Goal: Contribute content

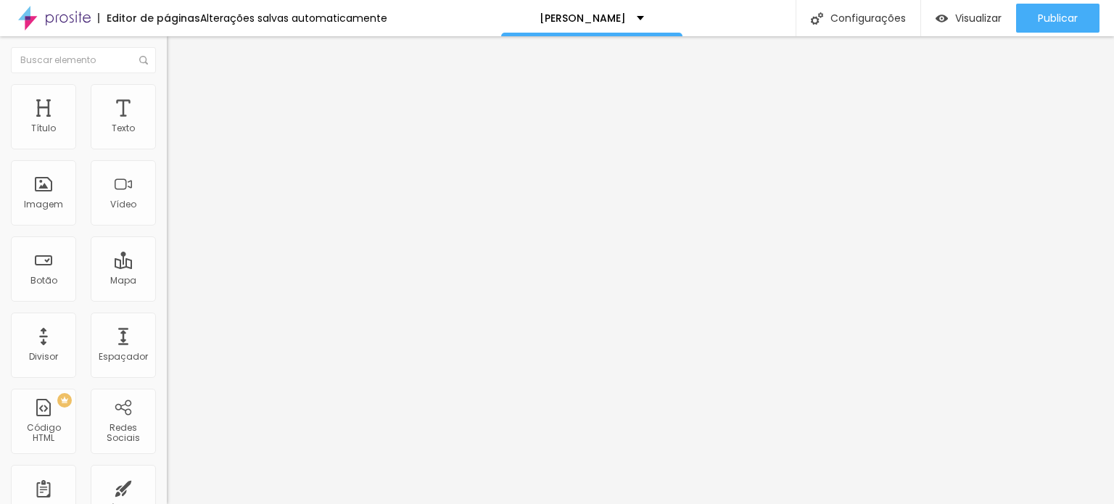
click at [167, 146] on input "29 [PERSON_NAME] de 2025 às 18:43" at bounding box center [252, 139] width 170 height 15
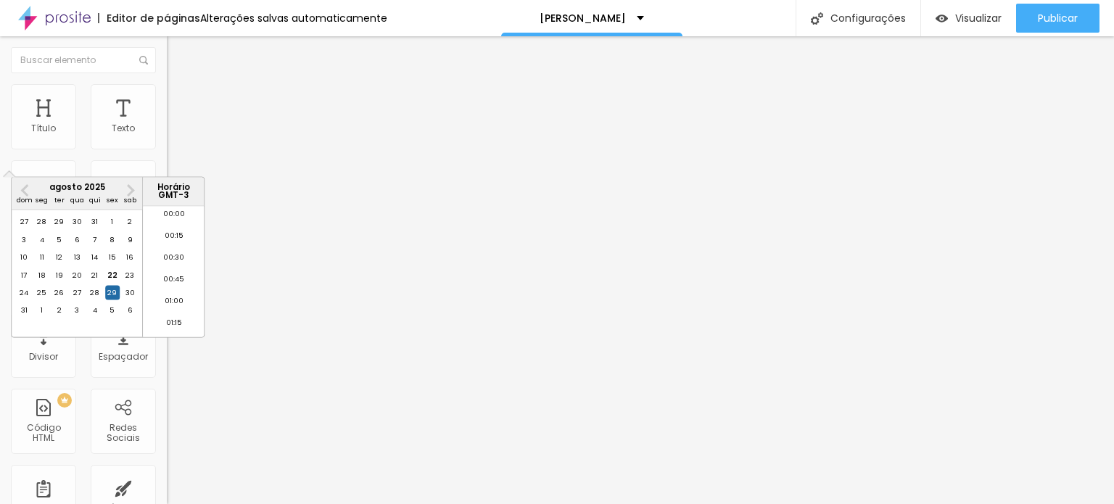
scroll to position [1555, 0]
click at [128, 282] on div "23" at bounding box center [130, 275] width 15 height 15
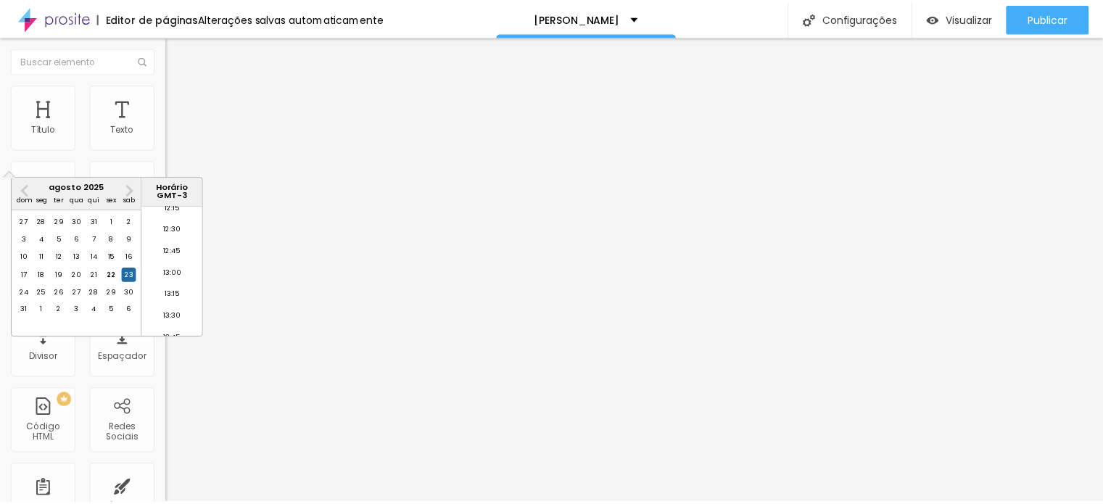
scroll to position [1047, 0]
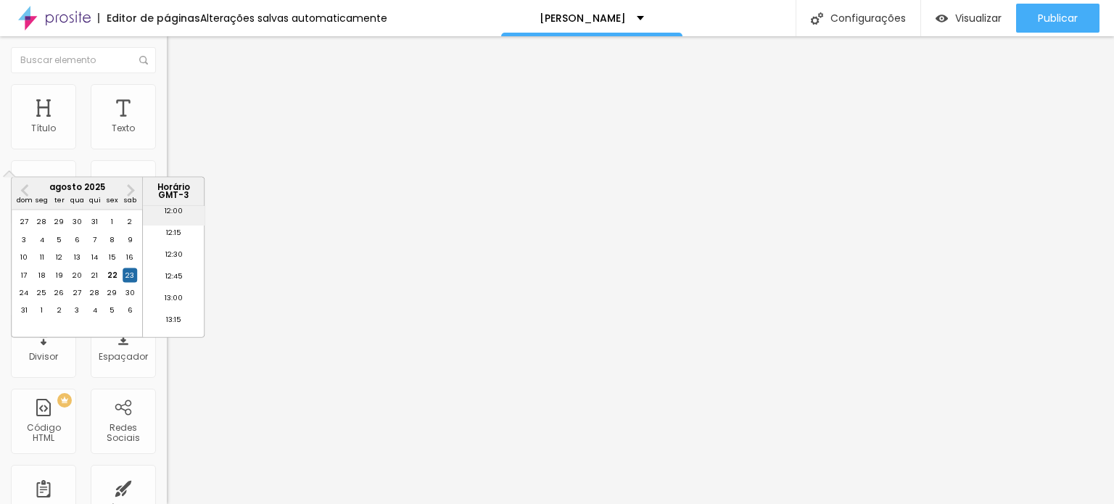
click at [169, 212] on li "12:00" at bounding box center [174, 214] width 62 height 22
type input "23 [PERSON_NAME] de 2025 às 12:00"
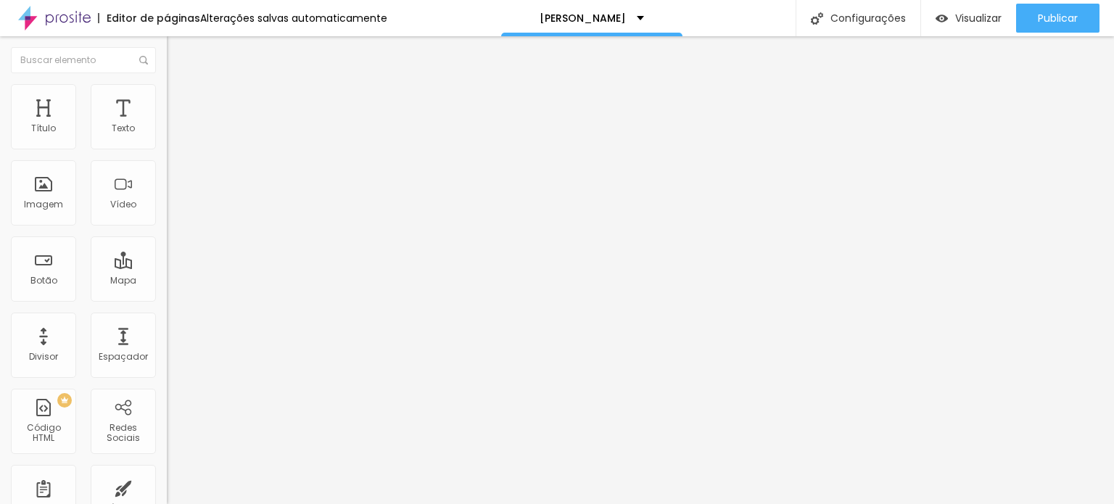
click at [167, 95] on li "Estilo" at bounding box center [250, 91] width 167 height 15
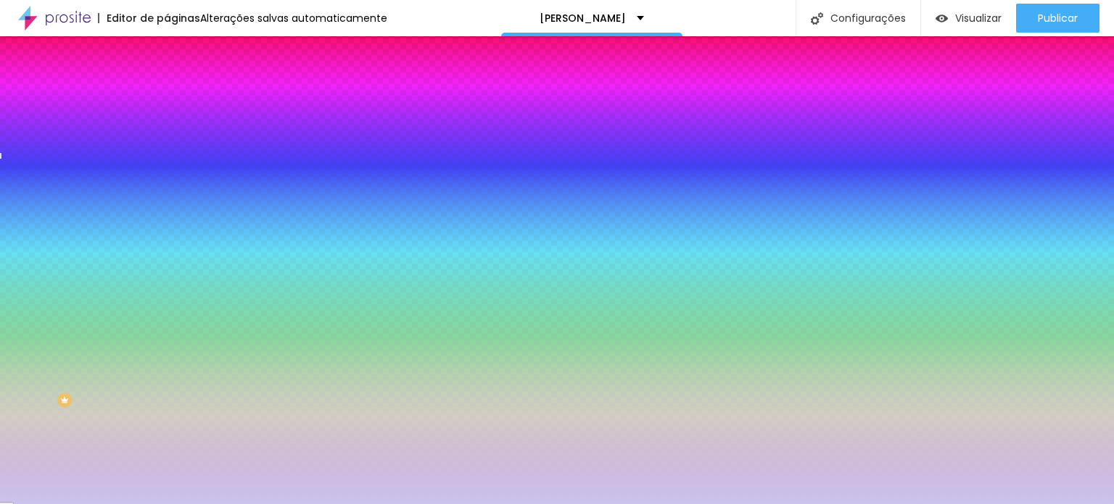
click at [167, 285] on div at bounding box center [250, 285] width 167 height 0
click at [173, 457] on icon "button" at bounding box center [177, 461] width 9 height 9
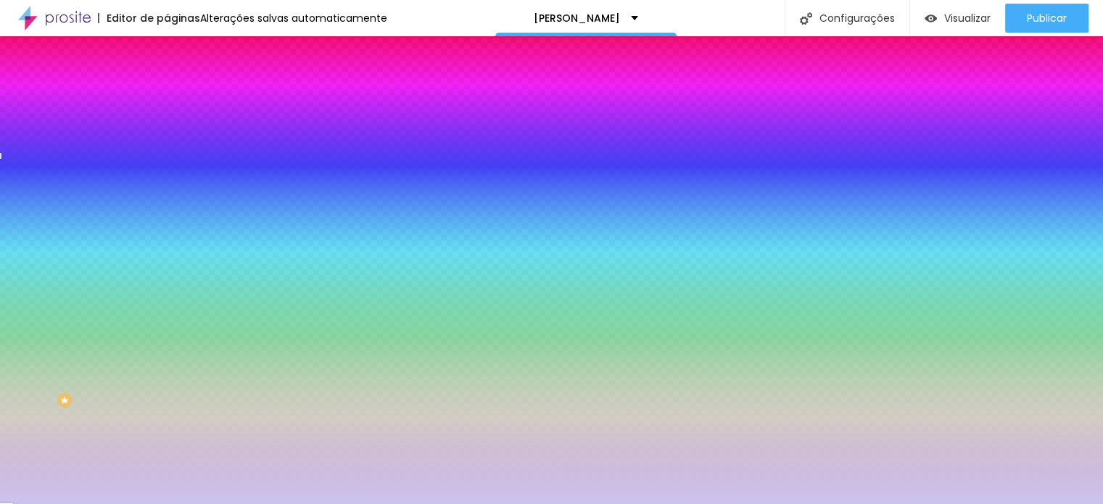
click at [320, 503] on div at bounding box center [551, 504] width 1103 height 0
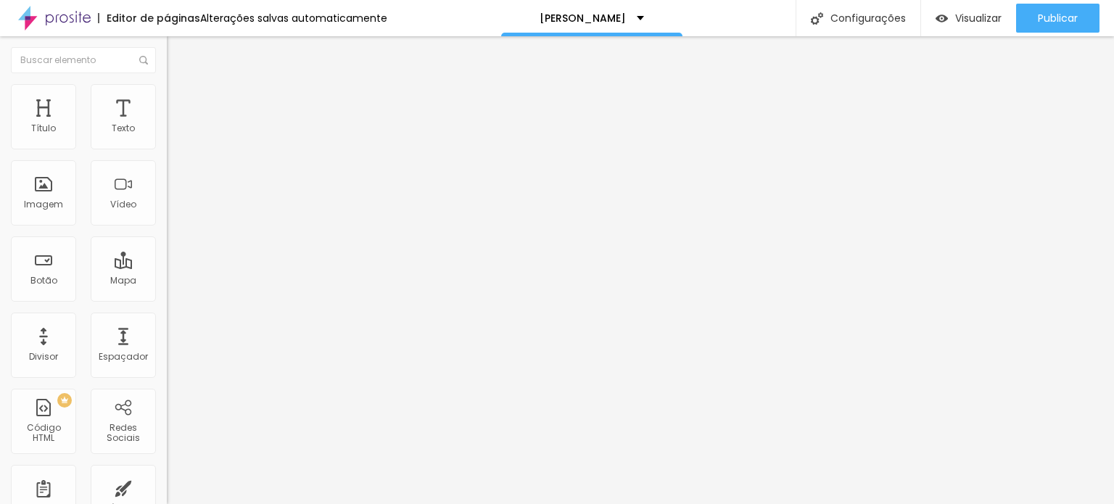
click at [167, 89] on li "Estilo" at bounding box center [250, 91] width 167 height 15
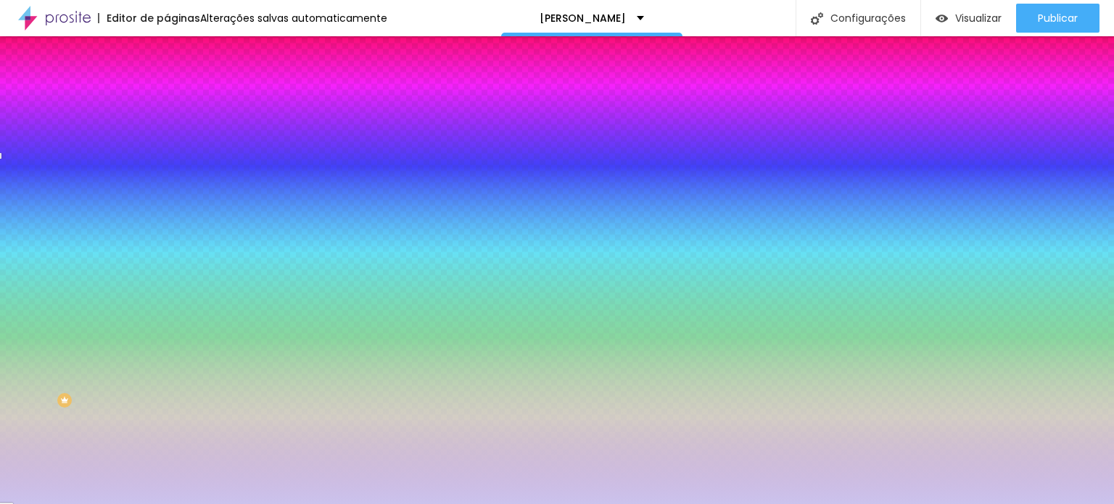
click at [167, 285] on div at bounding box center [250, 285] width 167 height 0
click at [167, 455] on button "button" at bounding box center [177, 462] width 20 height 15
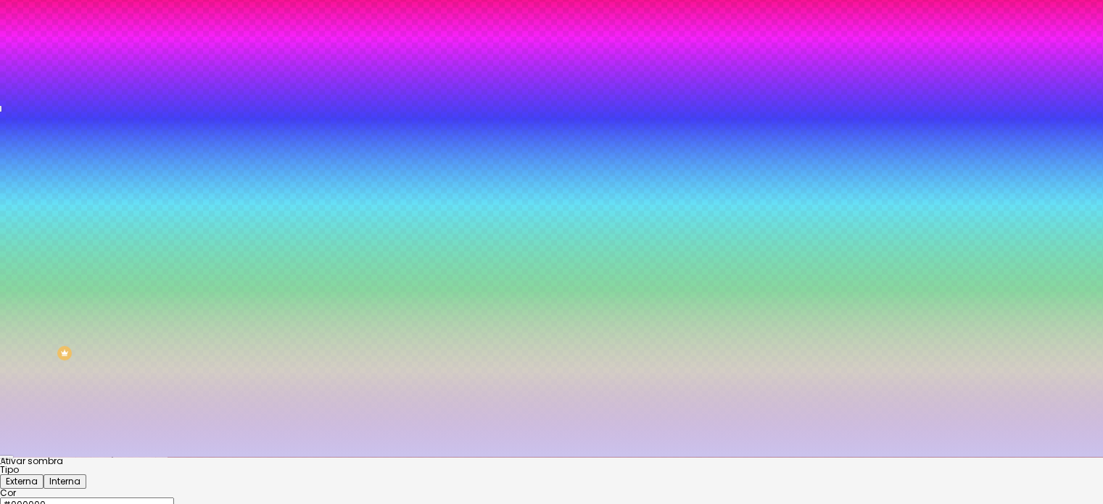
scroll to position [73, 0]
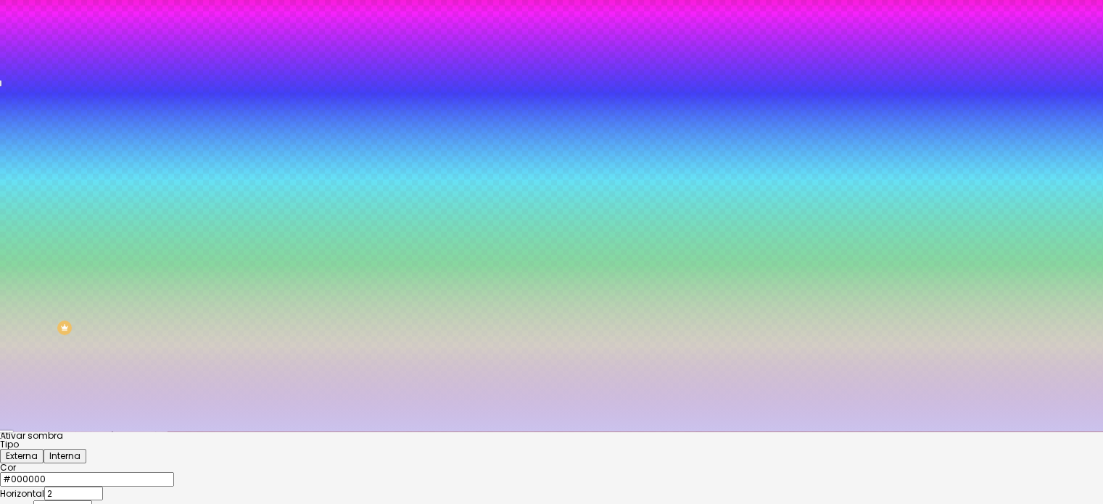
click at [226, 472] on div at bounding box center [551, 472] width 1103 height 0
click at [251, 431] on div at bounding box center [551, 179] width 1103 height 504
click at [221, 431] on div at bounding box center [551, 179] width 1103 height 504
click at [212, 431] on div at bounding box center [551, 179] width 1103 height 504
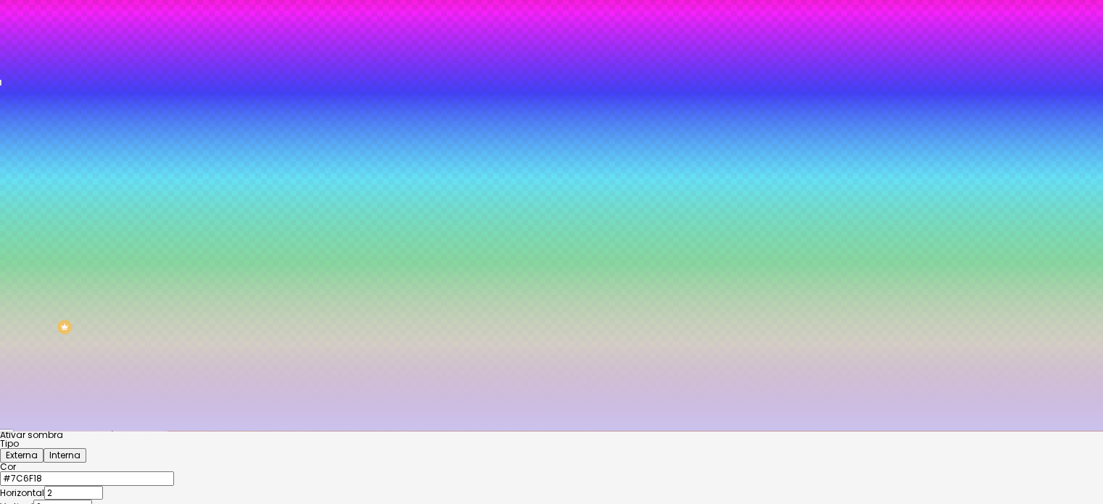
type input "#817526"
click at [215, 431] on div at bounding box center [551, 179] width 1103 height 504
click at [97, 431] on div at bounding box center [551, 431] width 1103 height 0
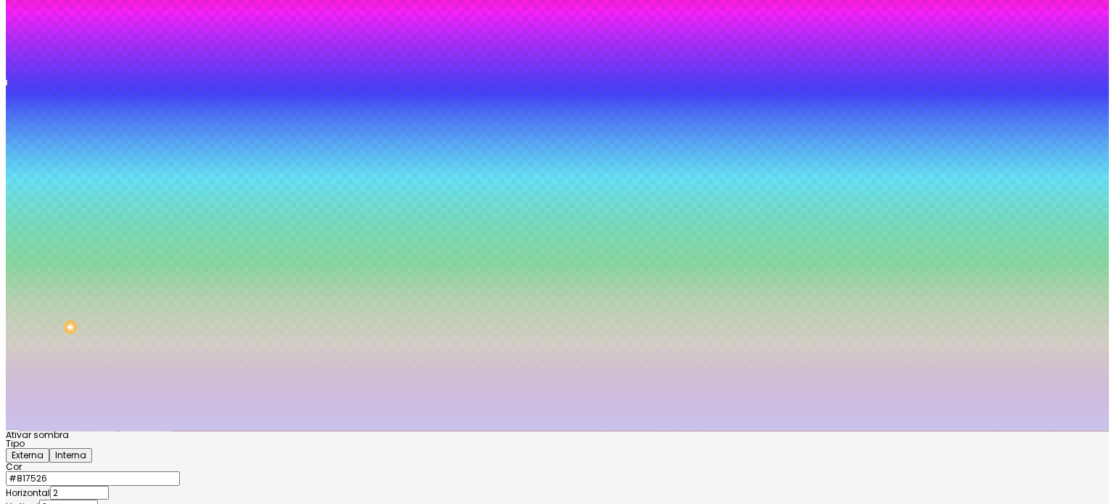
scroll to position [0, 0]
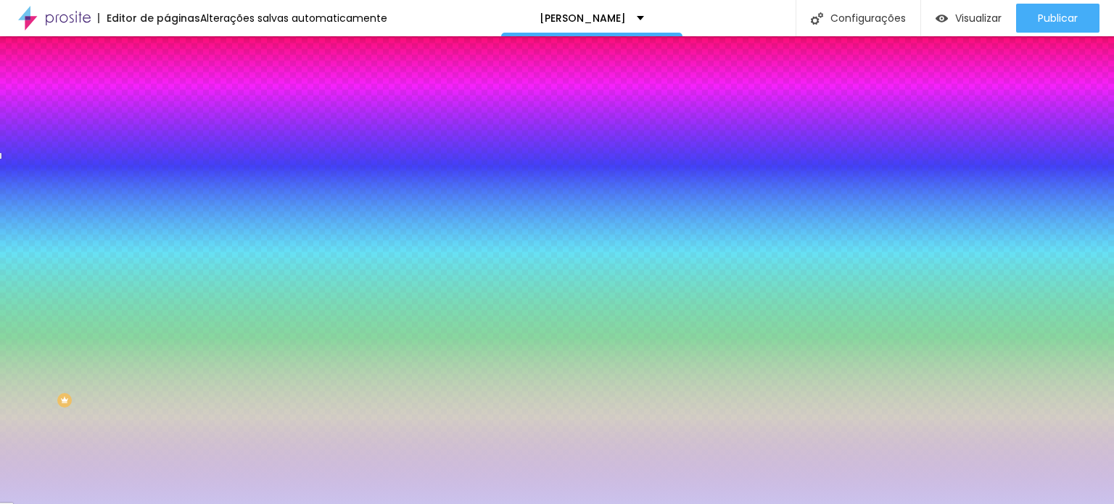
click at [167, 285] on div at bounding box center [250, 285] width 167 height 0
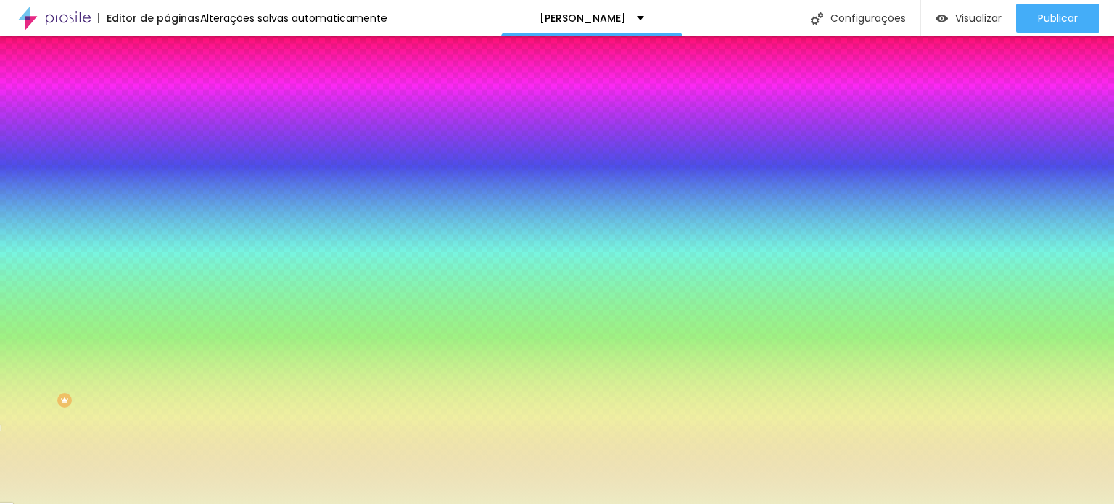
click at [128, 331] on div at bounding box center [557, 252] width 1114 height 504
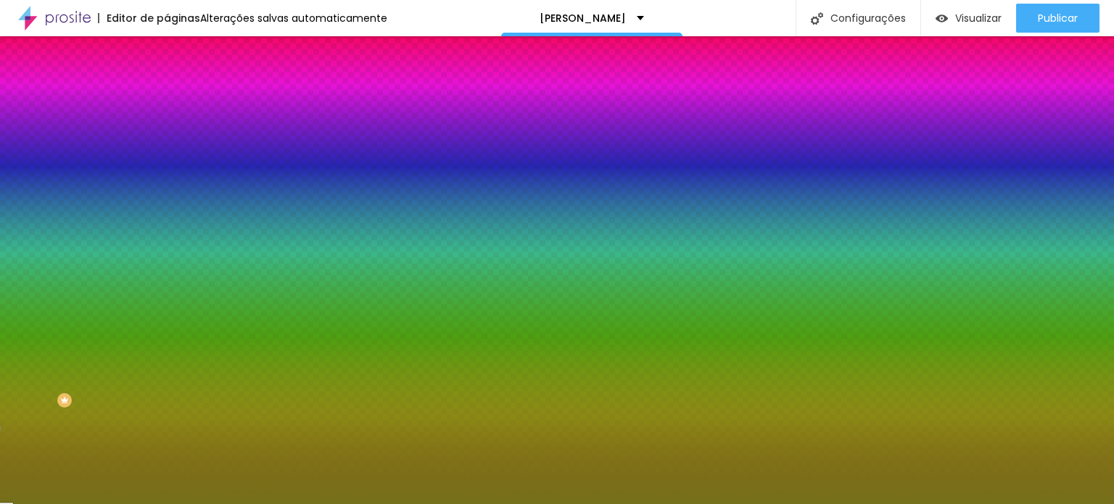
click at [96, 298] on div at bounding box center [557, 252] width 1114 height 504
click at [83, 289] on div at bounding box center [557, 252] width 1114 height 504
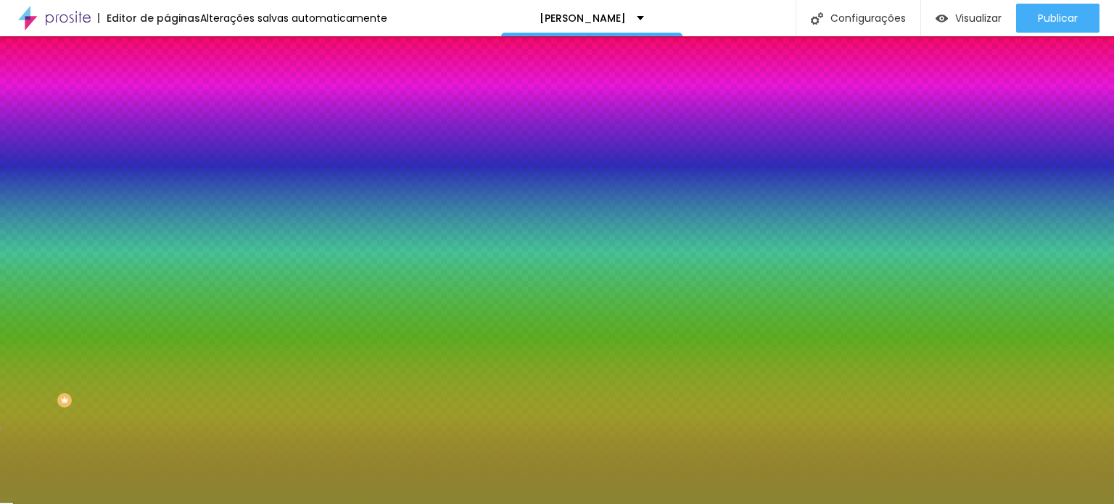
click at [67, 281] on div at bounding box center [557, 252] width 1114 height 504
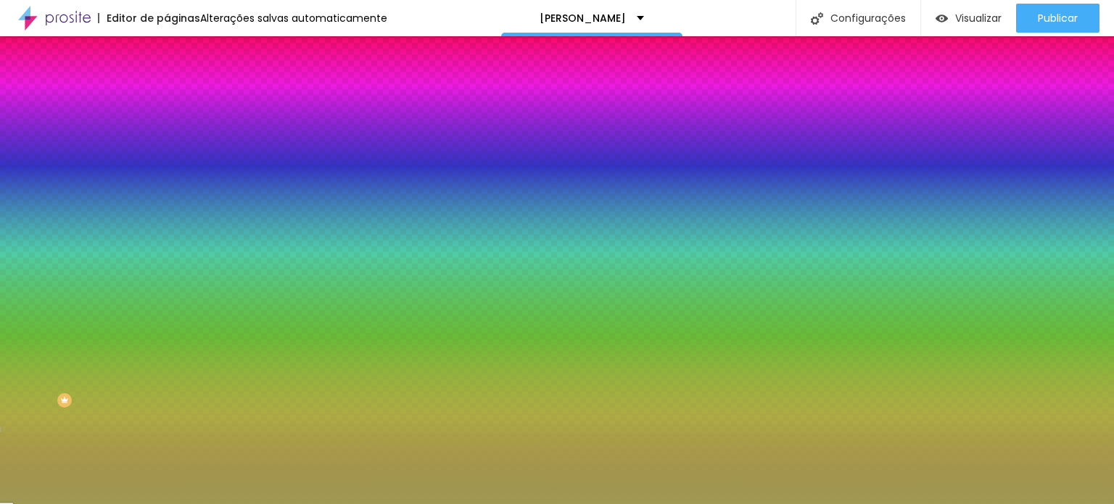
click at [59, 269] on div at bounding box center [557, 252] width 1114 height 504
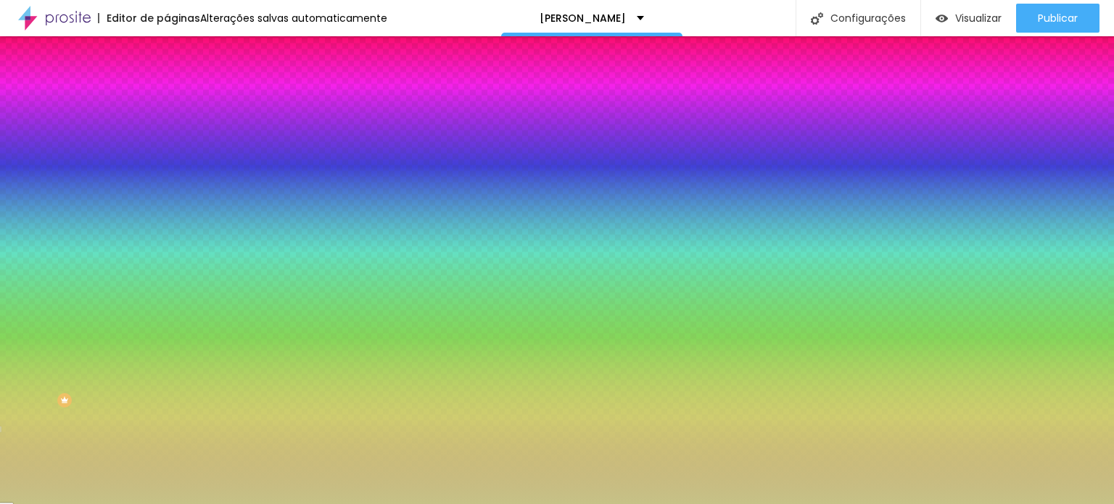
click at [53, 263] on div at bounding box center [557, 252] width 1114 height 504
type input "#C6C287"
click at [353, 114] on div at bounding box center [354, 112] width 3 height 3
click at [173, 236] on img at bounding box center [177, 240] width 9 height 9
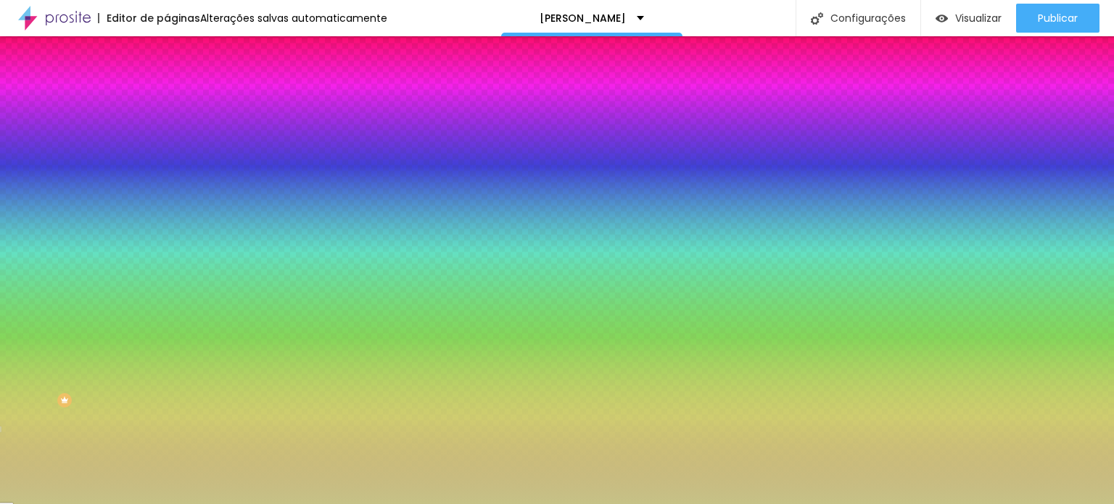
radio input "false"
click at [173, 236] on img at bounding box center [177, 240] width 9 height 9
radio input "false"
click at [173, 236] on img at bounding box center [177, 240] width 9 height 9
radio input "false"
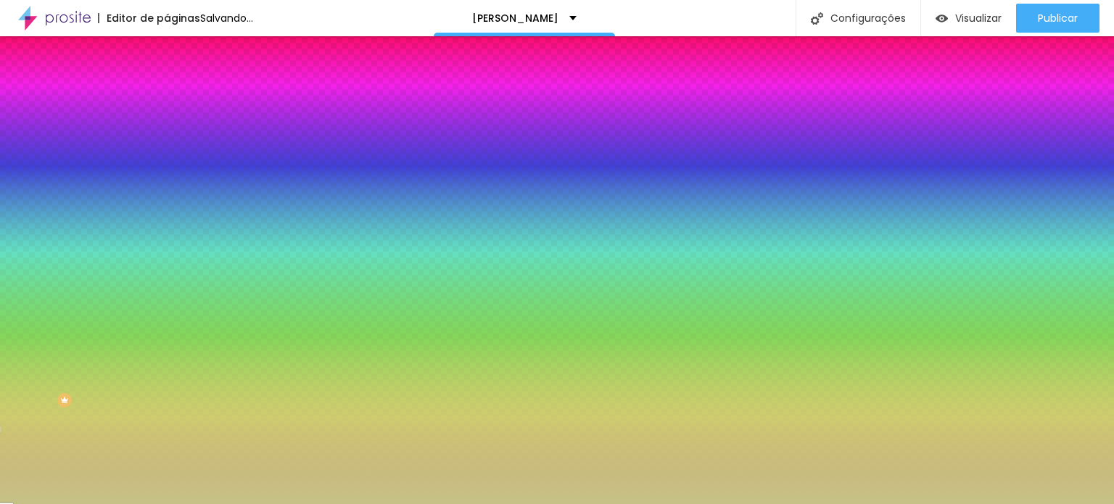
radio input "true"
click at [173, 236] on img at bounding box center [177, 240] width 9 height 9
radio input "true"
radio input "false"
click at [167, 43] on button "Editar Timer" at bounding box center [250, 52] width 167 height 33
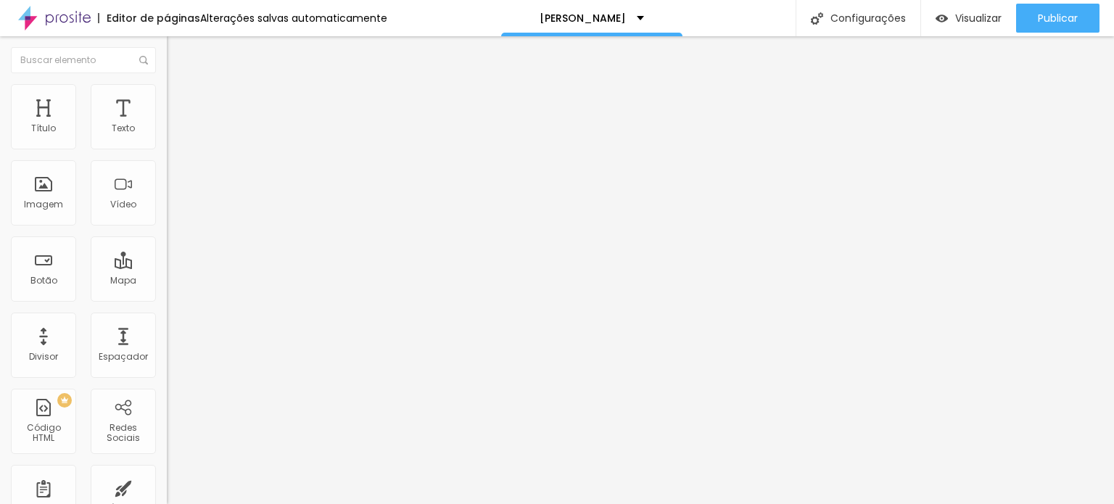
click at [167, 125] on span "Adicionar imagem" at bounding box center [214, 118] width 94 height 12
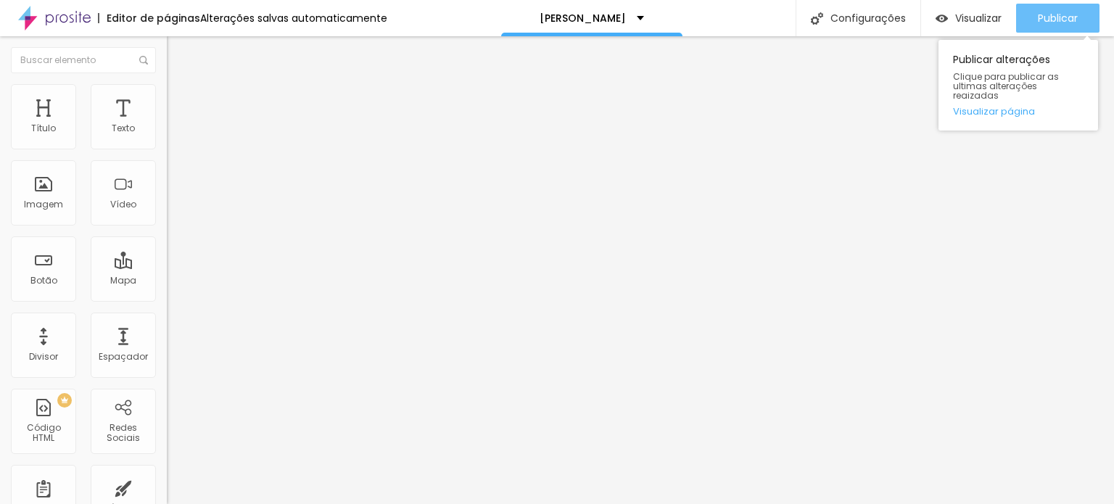
click at [1068, 17] on span "Publicar" at bounding box center [1058, 18] width 40 height 12
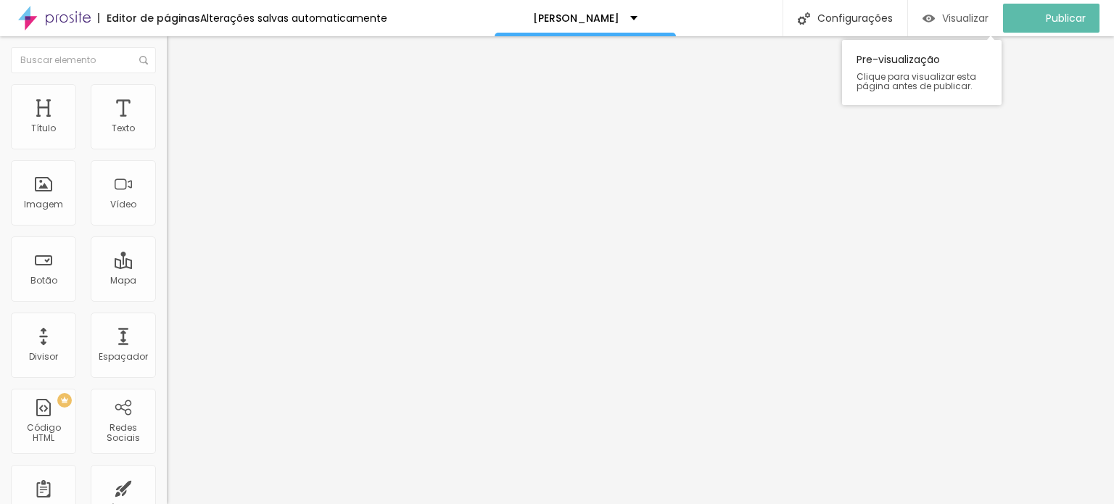
click at [980, 16] on span "Visualizar" at bounding box center [965, 18] width 46 height 12
